Goal: Find specific page/section: Find specific page/section

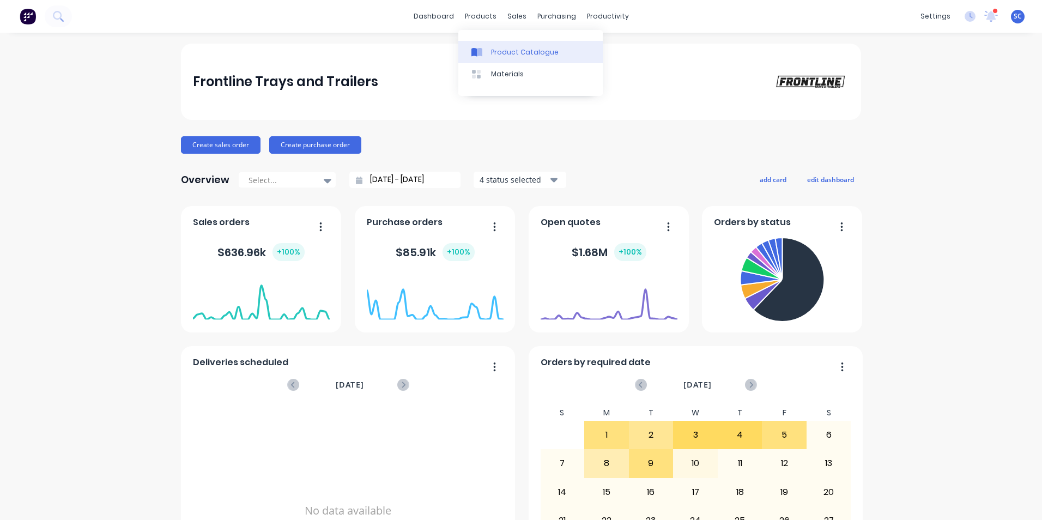
click at [500, 51] on div "Product Catalogue" at bounding box center [525, 52] width 68 height 10
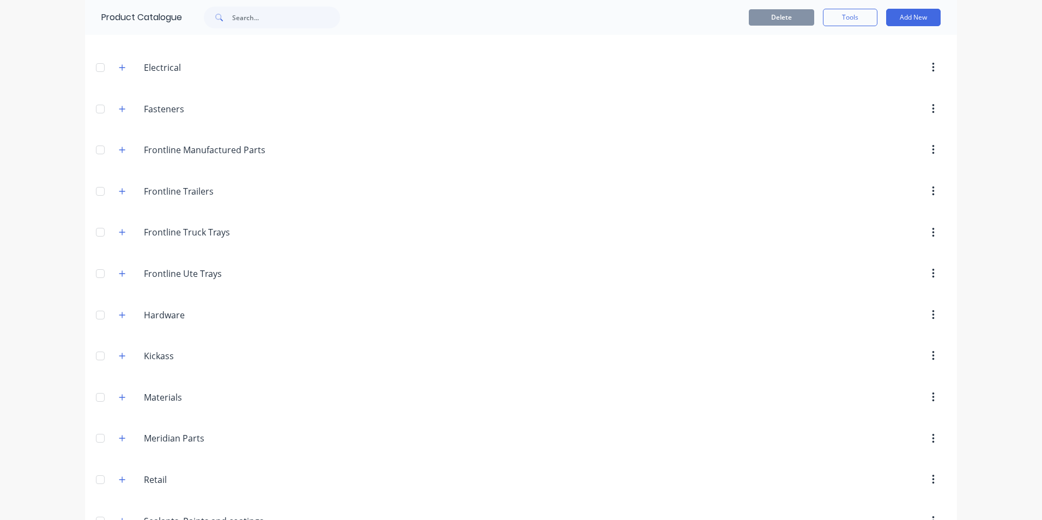
scroll to position [163, 0]
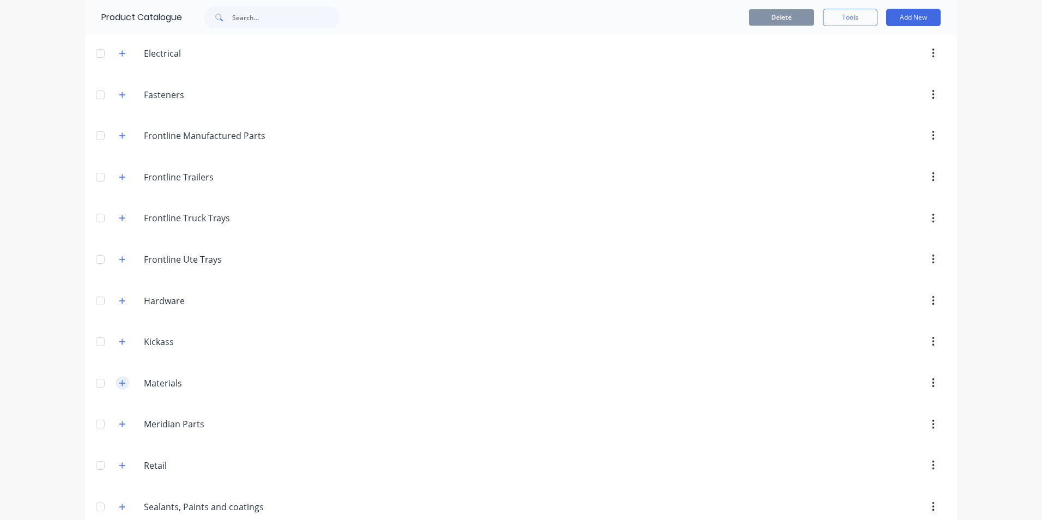
click at [116, 381] on button "button" at bounding box center [123, 383] width 14 height 14
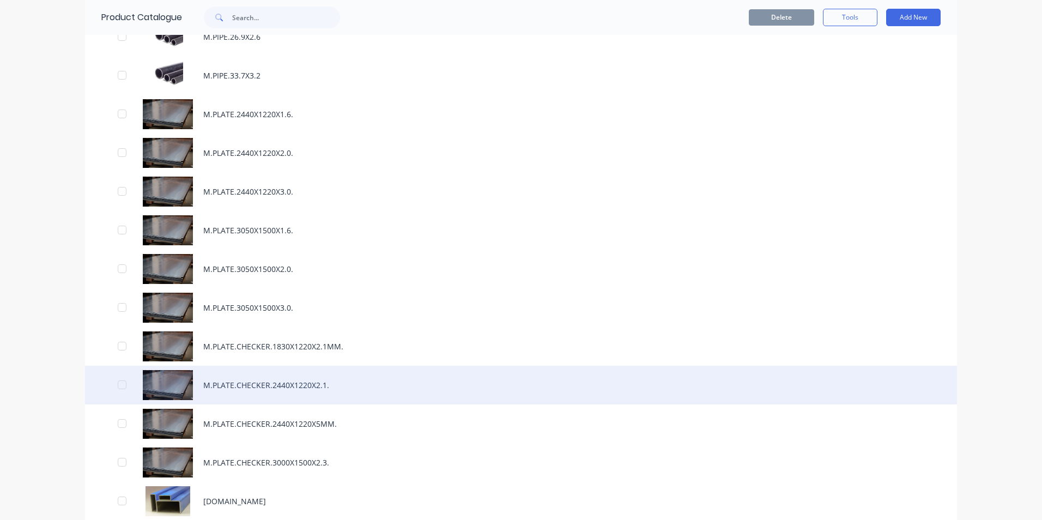
scroll to position [1471, 0]
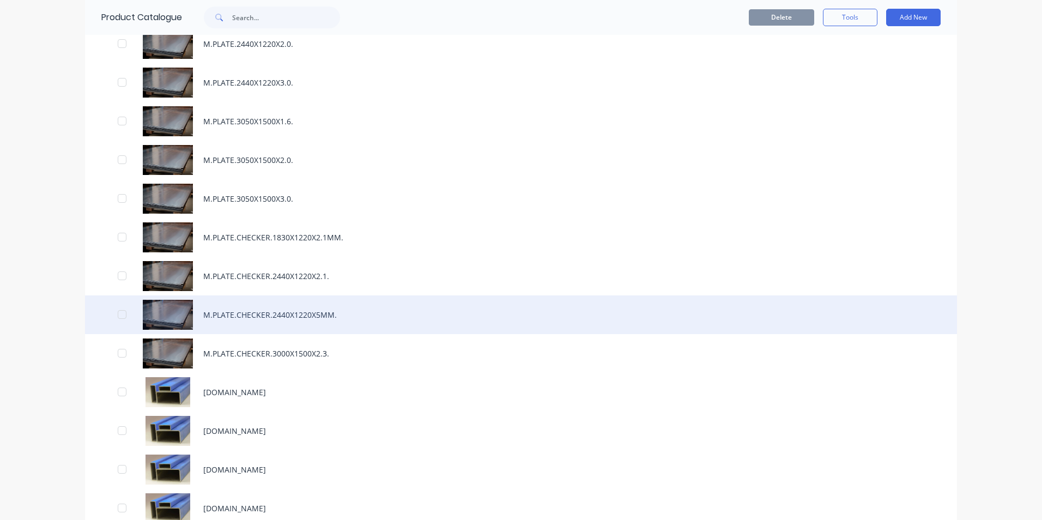
click at [301, 315] on div "M.PLATE.CHECKER.2440X1220X5MM." at bounding box center [521, 314] width 872 height 39
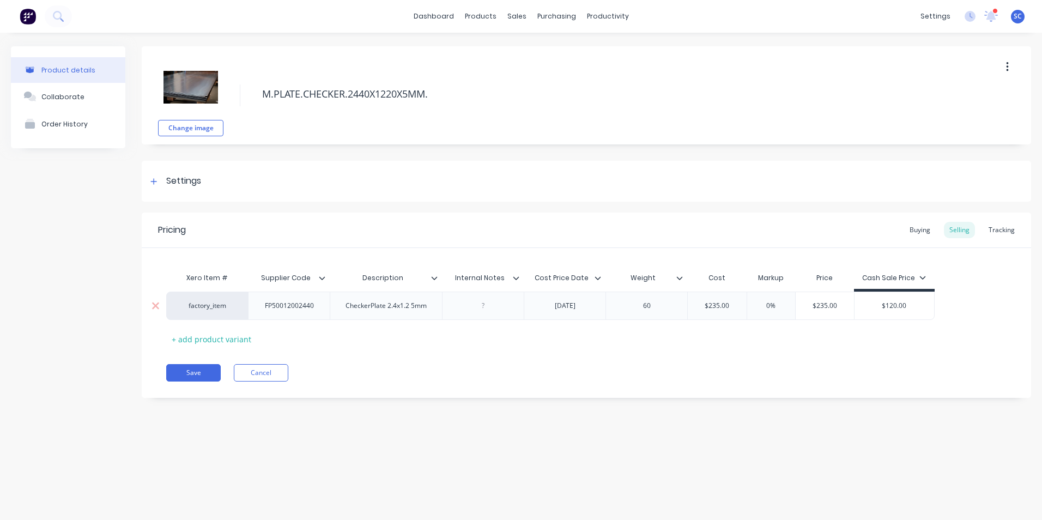
type textarea "x"
click at [999, 231] on div "Tracking" at bounding box center [1001, 230] width 37 height 16
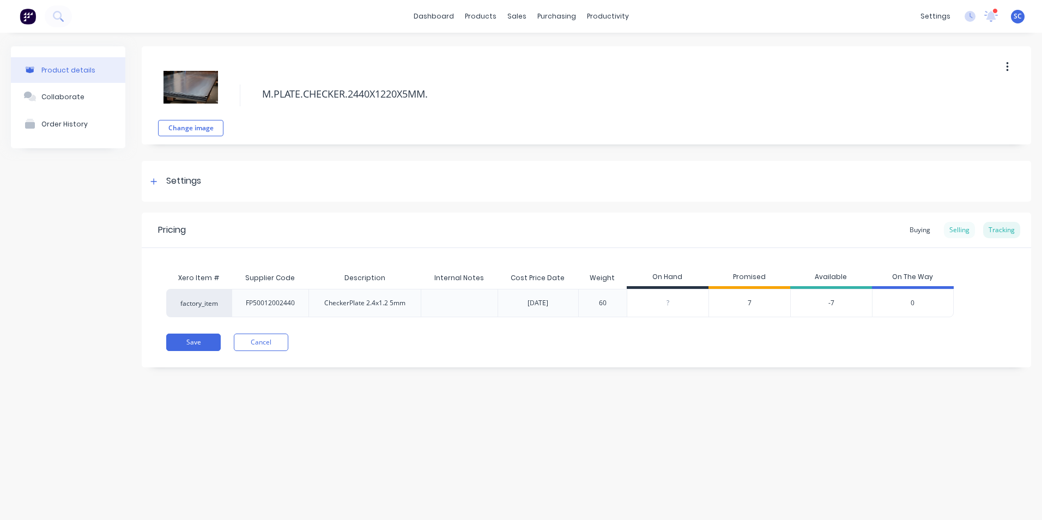
click at [957, 232] on div "Selling" at bounding box center [959, 230] width 31 height 16
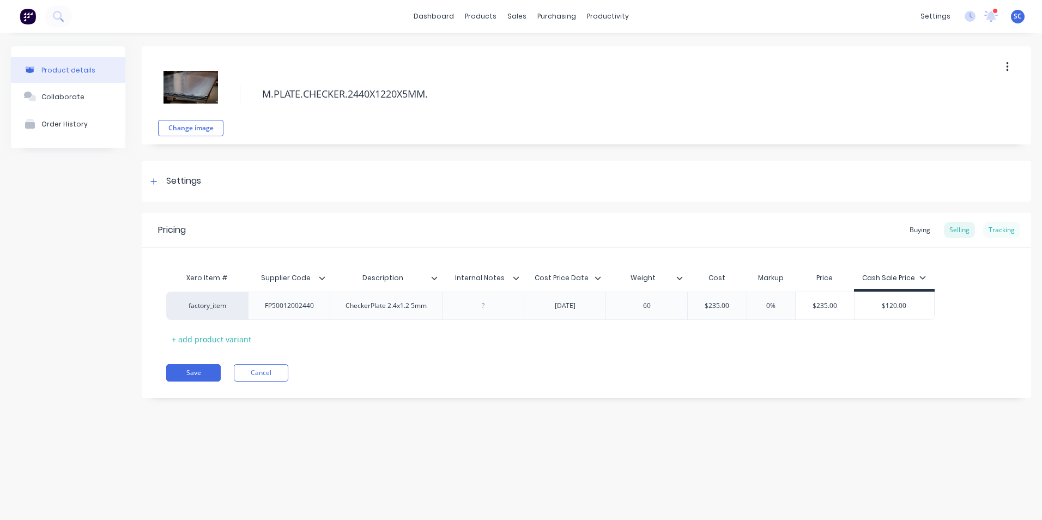
click at [997, 230] on div "Tracking" at bounding box center [1001, 230] width 37 height 16
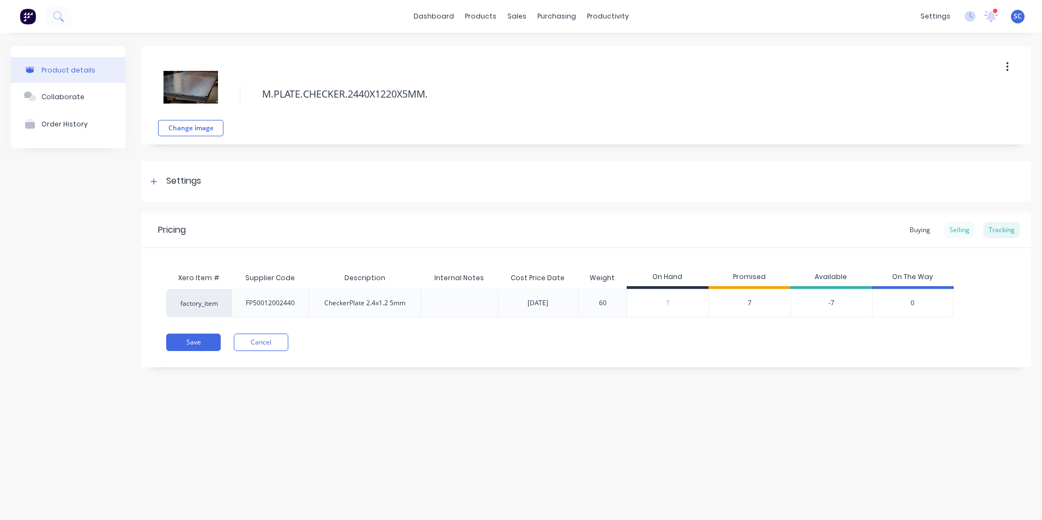
click at [960, 232] on div "Selling" at bounding box center [959, 230] width 31 height 16
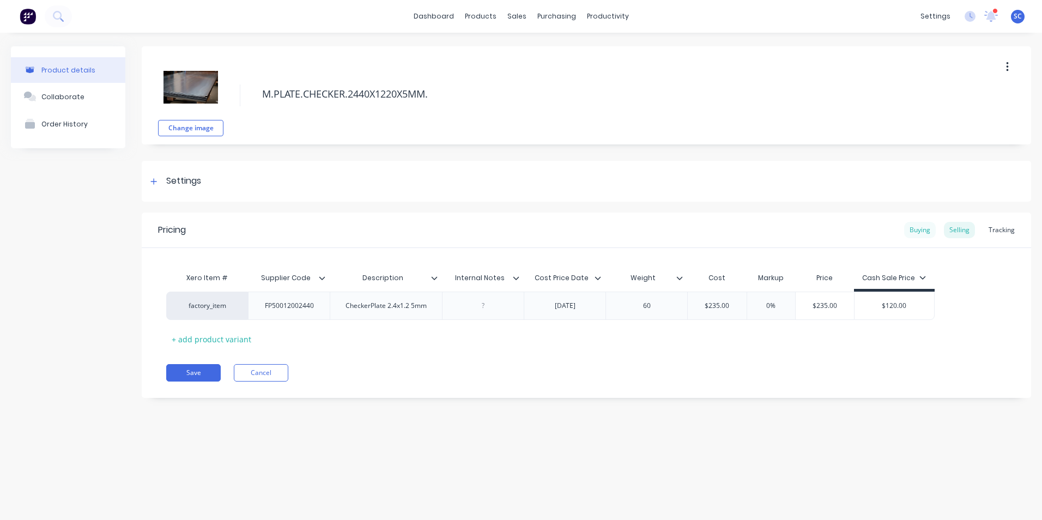
click at [921, 234] on div "Buying" at bounding box center [920, 230] width 32 height 16
